Goal: Task Accomplishment & Management: Manage account settings

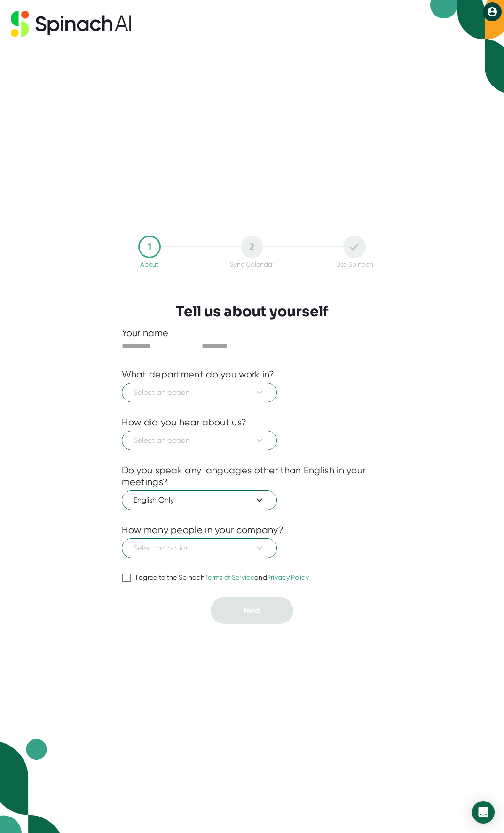
click at [137, 346] on input "text" at bounding box center [159, 346] width 75 height 15
type input "******"
type input "********"
click at [258, 390] on icon at bounding box center [259, 392] width 11 height 11
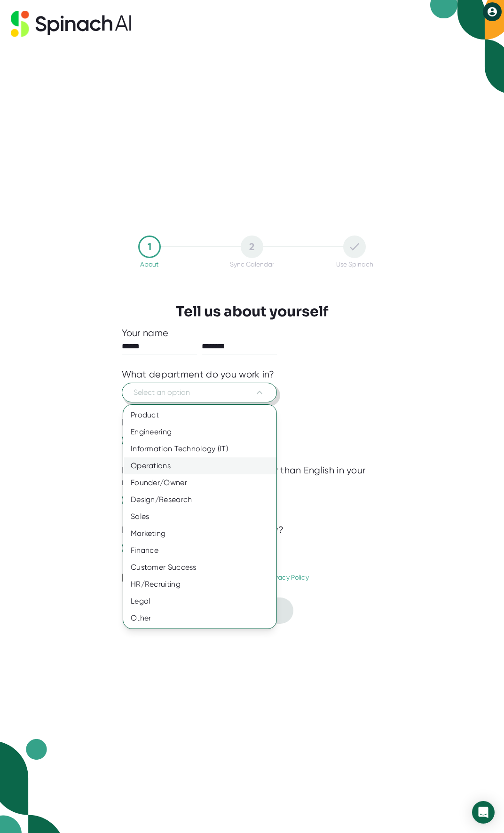
click at [198, 466] on div "Operations" at bounding box center [199, 466] width 153 height 17
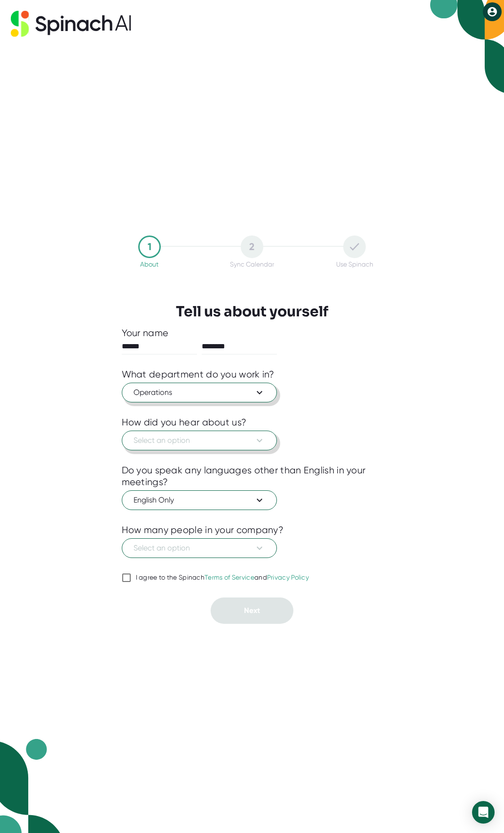
click at [194, 443] on span "Select an option" at bounding box center [200, 440] width 132 height 11
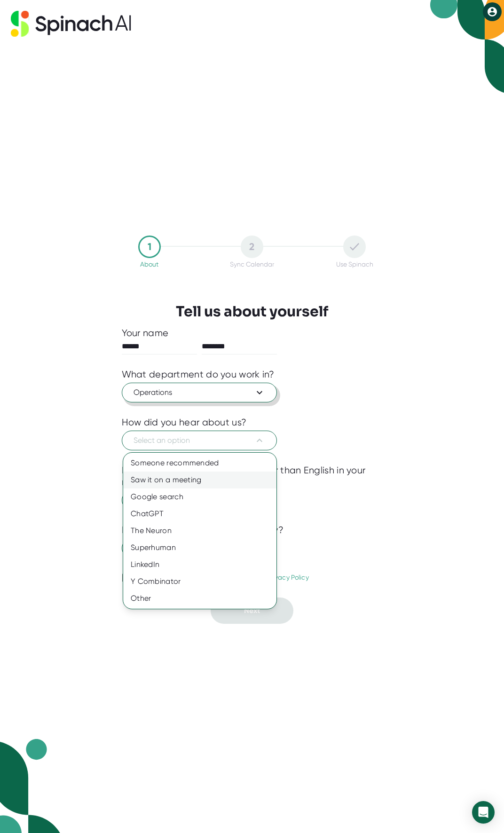
click at [192, 477] on div "Saw it on a meeting" at bounding box center [199, 480] width 153 height 17
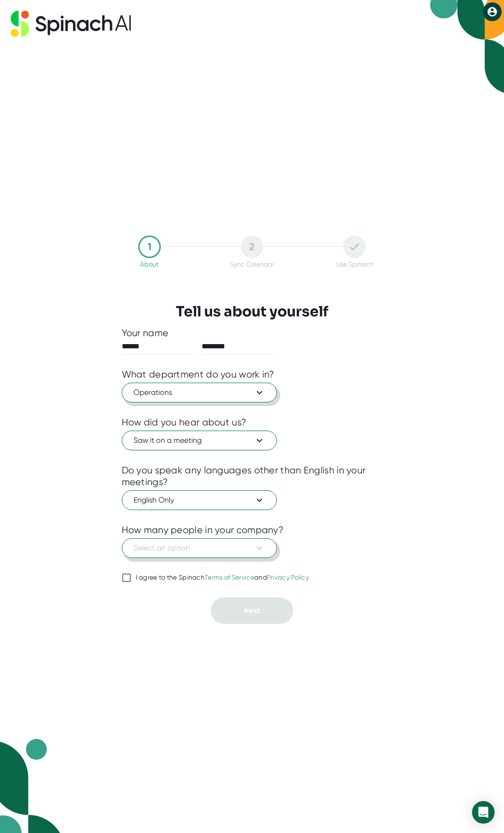
click at [187, 547] on span "Select an option" at bounding box center [200, 548] width 132 height 11
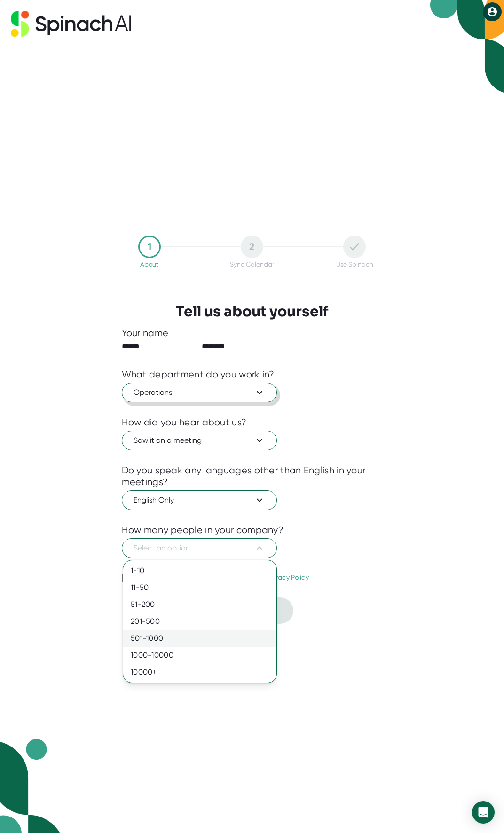
click at [195, 640] on div "501-1000" at bounding box center [199, 638] width 153 height 17
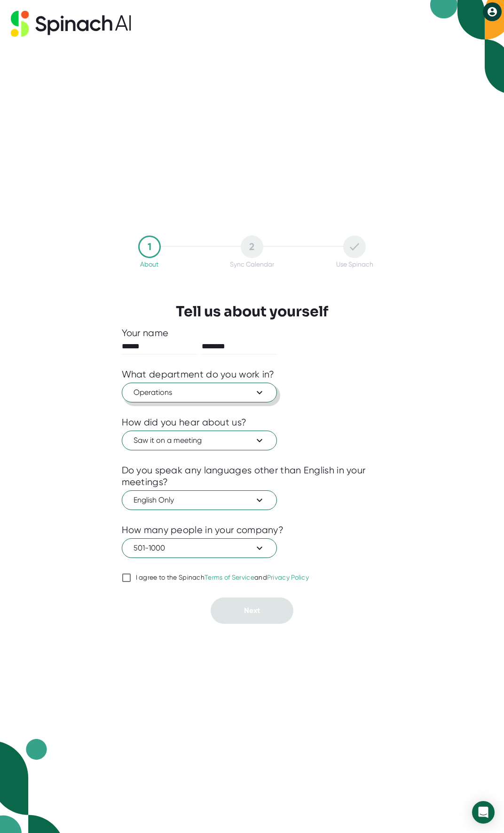
click at [123, 578] on input "I agree to the Spinach Terms of Service and Privacy Policy" at bounding box center [126, 577] width 9 height 11
checkbox input "true"
click at [238, 611] on button "Next" at bounding box center [252, 611] width 83 height 26
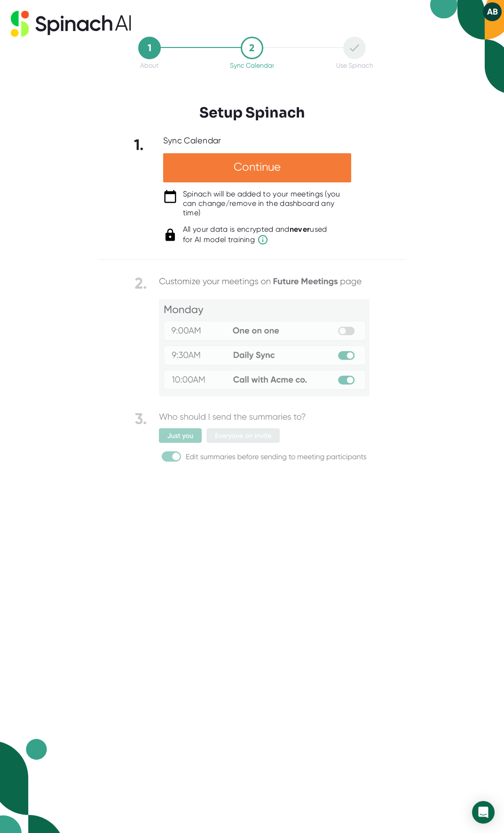
click at [255, 173] on div "Continue" at bounding box center [257, 167] width 188 height 29
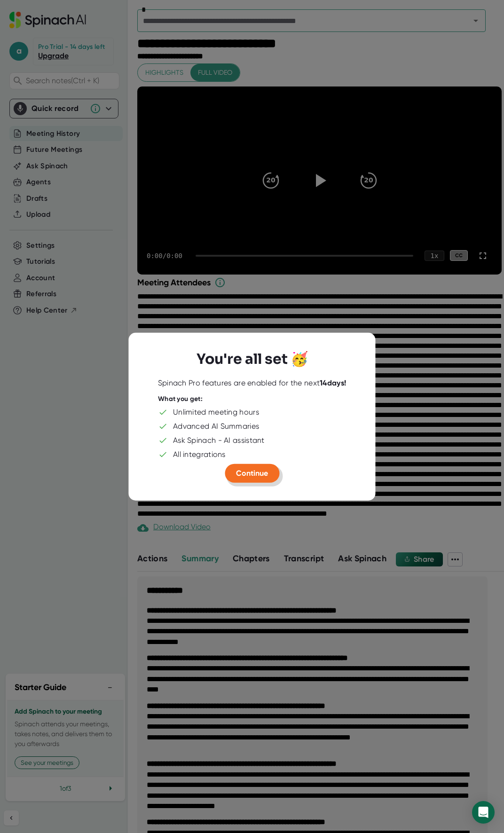
click at [264, 475] on span "Continue" at bounding box center [252, 473] width 32 height 9
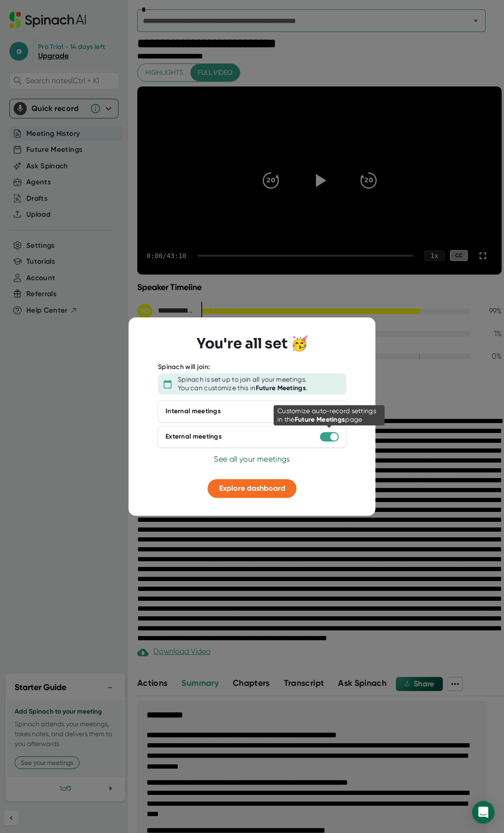
click at [332, 438] on div at bounding box center [334, 437] width 8 height 8
click at [328, 437] on div at bounding box center [329, 436] width 19 height 9
click at [334, 438] on div at bounding box center [334, 437] width 8 height 8
drag, startPoint x: 334, startPoint y: 438, endPoint x: 305, endPoint y: 442, distance: 29.4
click at [305, 442] on div "External meetings" at bounding box center [252, 437] width 189 height 22
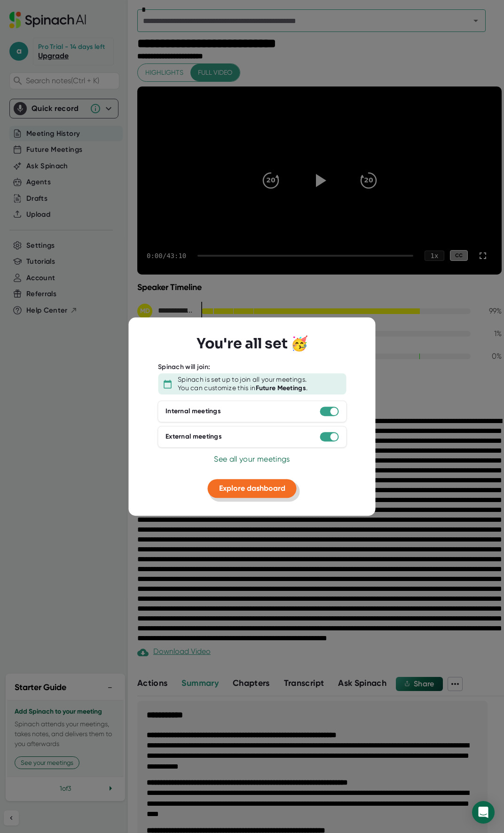
click at [241, 487] on span "Explore dashboard" at bounding box center [252, 488] width 66 height 9
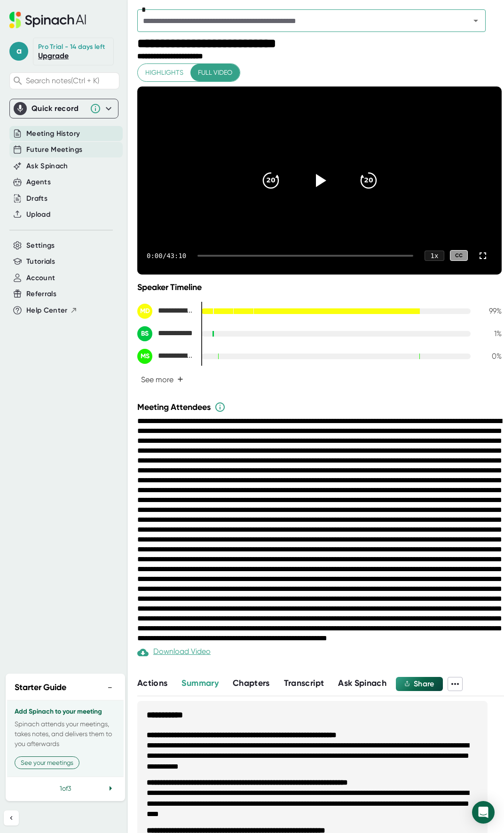
click at [55, 152] on span "Future Meetings" at bounding box center [54, 149] width 56 height 11
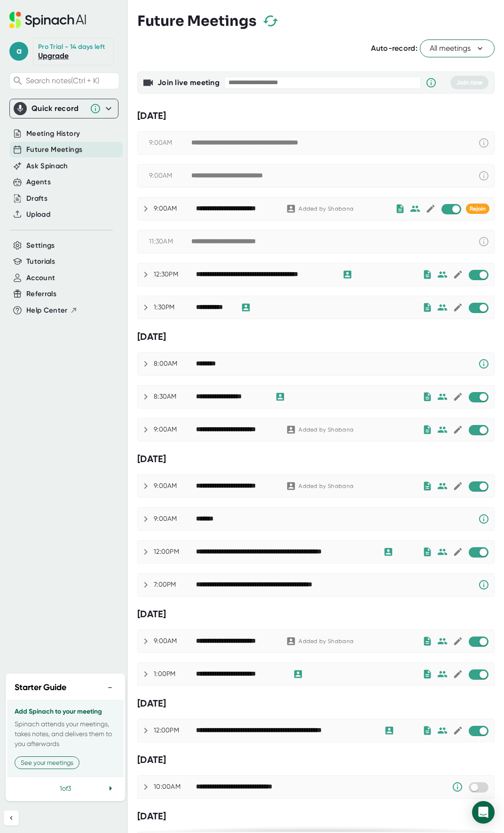
click at [475, 47] on icon at bounding box center [479, 48] width 9 height 9
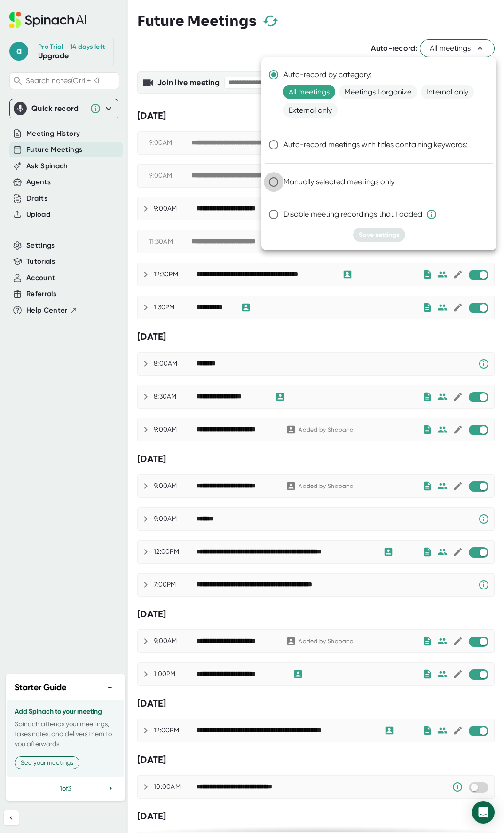
click at [272, 179] on input "Manually selected meetings only" at bounding box center [274, 182] width 20 height 20
radio input "true"
click at [371, 236] on span "Save settings" at bounding box center [379, 235] width 41 height 8
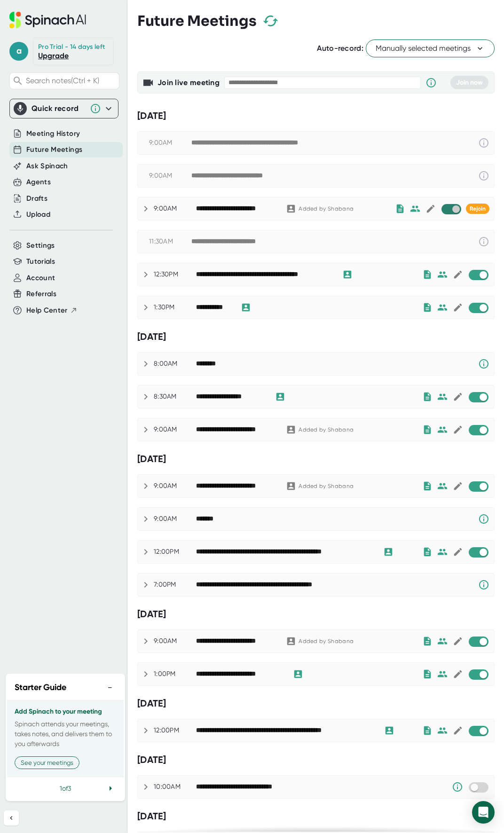
click at [442, 208] on input "checkbox" at bounding box center [455, 209] width 27 height 8
checkbox input "true"
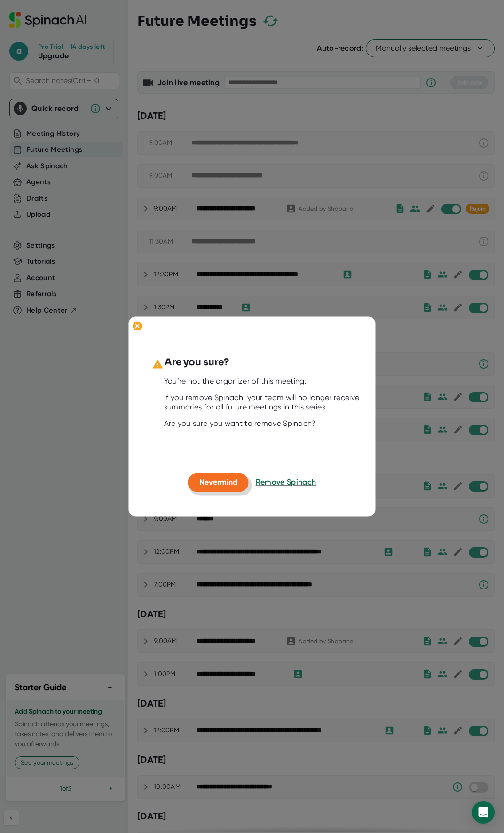
click at [206, 480] on span "Nevermind" at bounding box center [218, 482] width 38 height 9
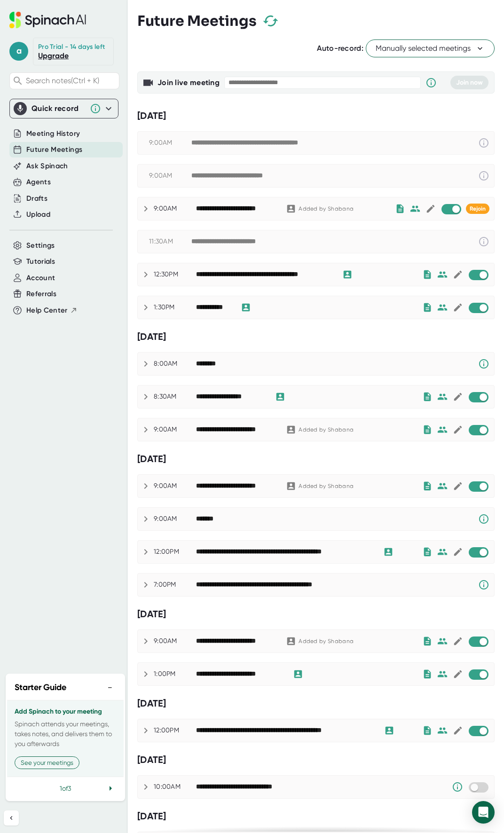
click at [111, 790] on icon at bounding box center [110, 788] width 11 height 11
click at [36, 764] on button "Got it" at bounding box center [29, 763] width 29 height 13
click at [61, 761] on button "View your settings" at bounding box center [46, 763] width 63 height 13
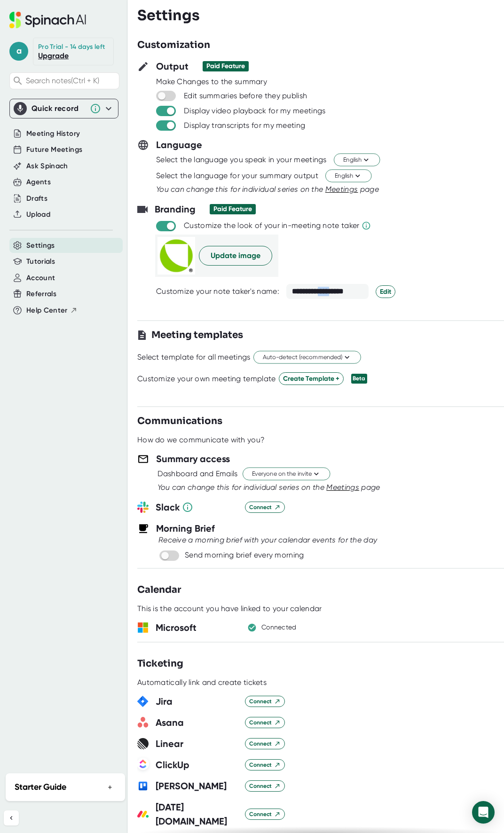
drag, startPoint x: 326, startPoint y: 292, endPoint x: 344, endPoint y: 292, distance: 17.4
click at [344, 292] on div "**********" at bounding box center [327, 291] width 82 height 15
drag, startPoint x: 344, startPoint y: 292, endPoint x: 348, endPoint y: 301, distance: 10.5
click at [348, 301] on div at bounding box center [320, 302] width 367 height 7
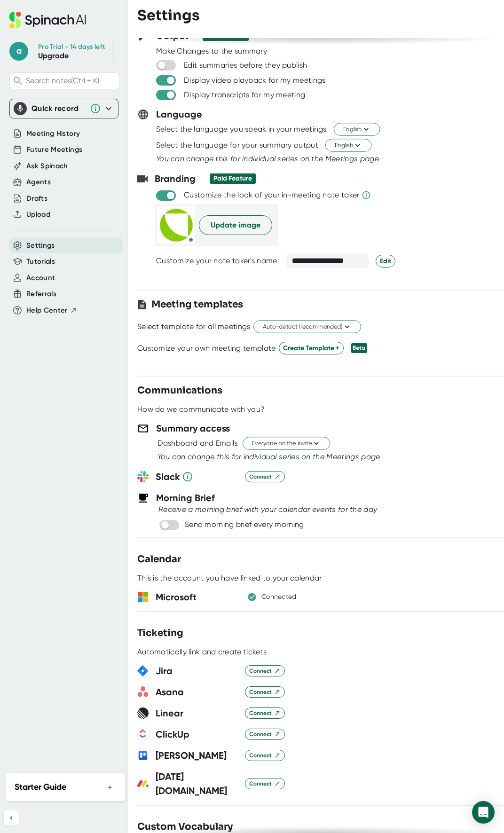
scroll to position [47, 0]
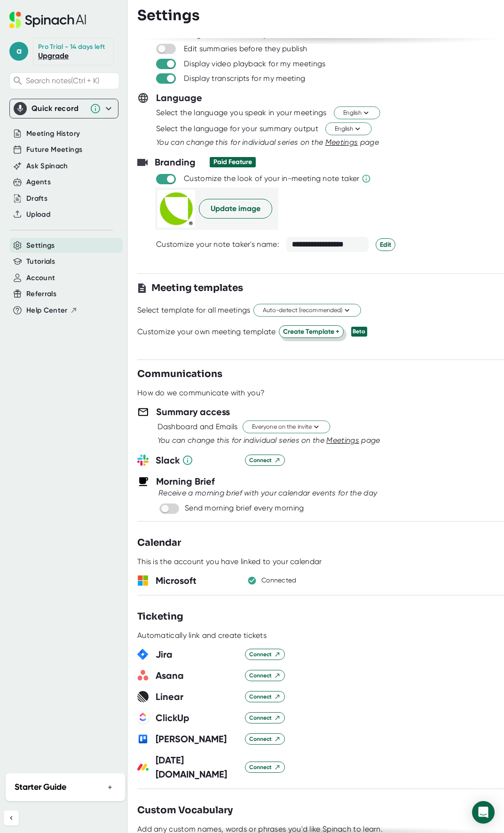
click at [298, 335] on span "Create Template +" at bounding box center [311, 332] width 56 height 10
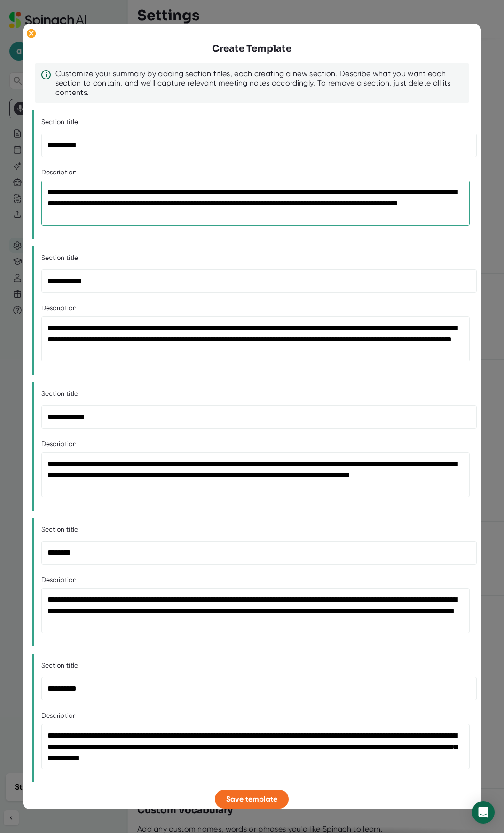
click at [171, 197] on textarea "**********" at bounding box center [255, 203] width 428 height 45
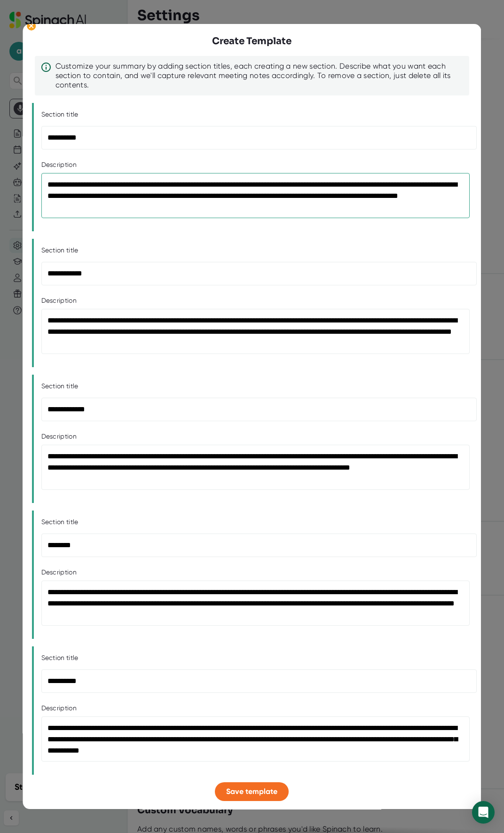
scroll to position [0, 0]
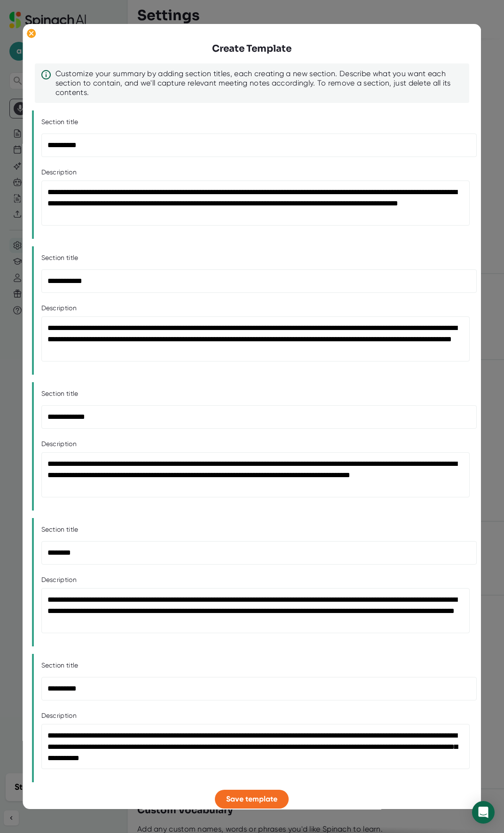
click at [490, 752] on div at bounding box center [252, 416] width 504 height 833
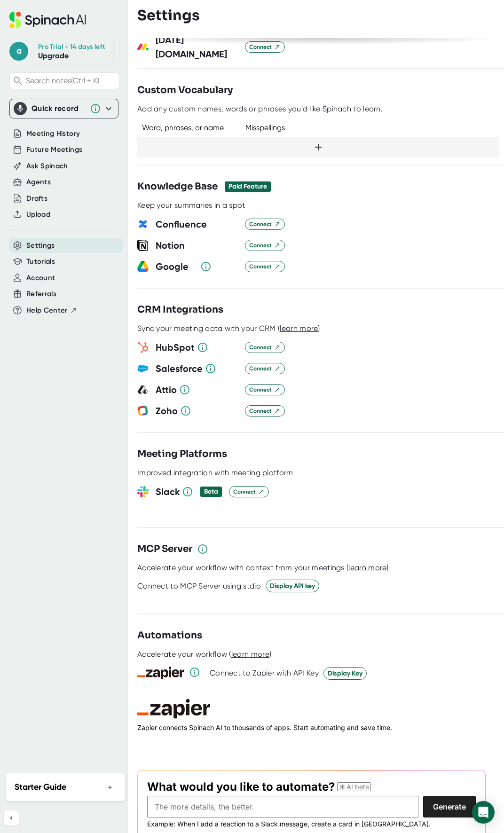
scroll to position [863, 0]
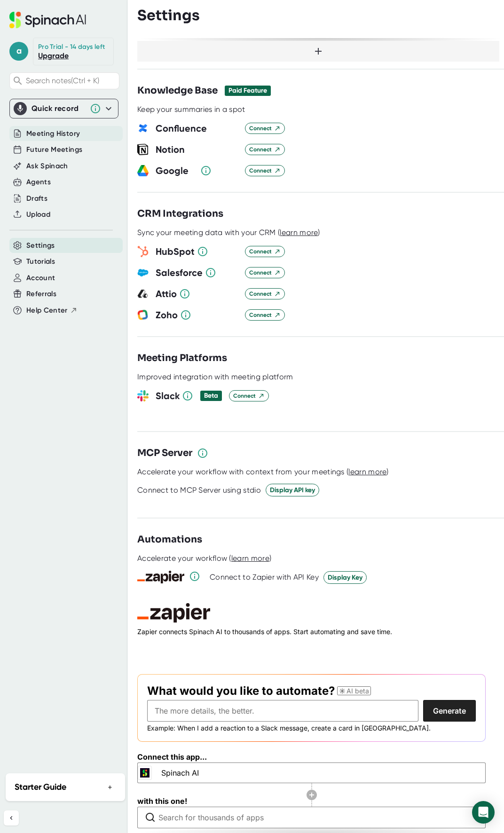
click at [50, 136] on span "Meeting History" at bounding box center [53, 133] width 54 height 11
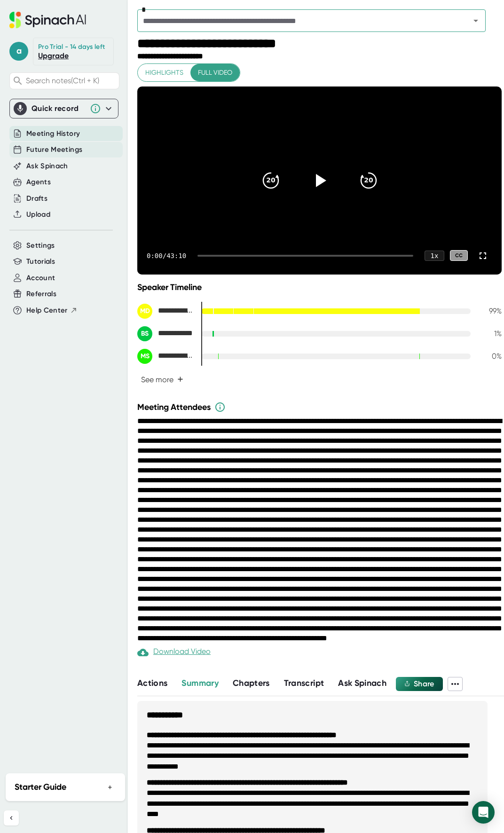
click at [50, 146] on span "Future Meetings" at bounding box center [54, 149] width 56 height 11
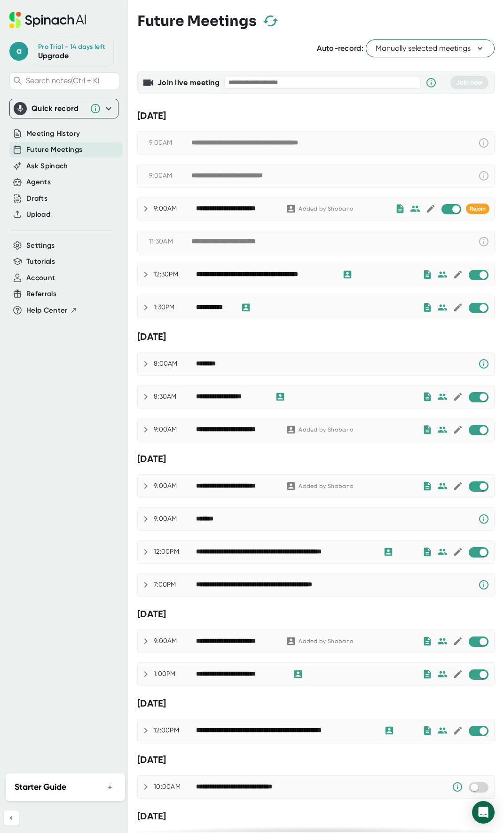
drag, startPoint x: 220, startPoint y: 1, endPoint x: 65, endPoint y: 545, distance: 565.0
click at [64, 546] on div "a Pro Trial - 14 days left Upgrade Search notes (Ctrl + K) Quick record Include…" at bounding box center [64, 384] width 128 height 768
